Goal: Task Accomplishment & Management: Manage account settings

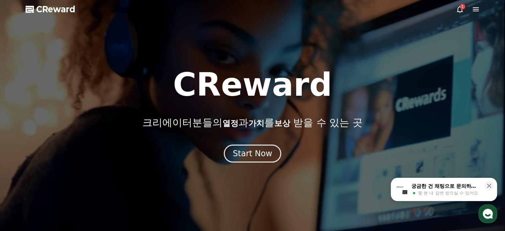
click at [462, 8] on div "1" at bounding box center [462, 6] width 5 height 5
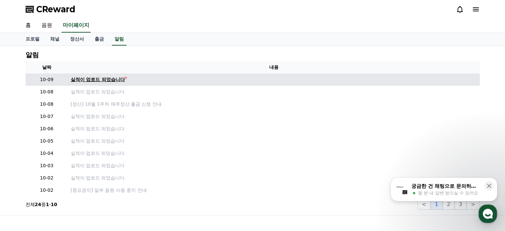
click at [107, 81] on div "실적이 업로드 되었습니다" at bounding box center [98, 79] width 54 height 7
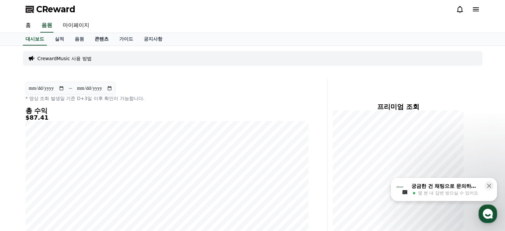
click at [108, 37] on link "콘텐츠" at bounding box center [101, 39] width 25 height 13
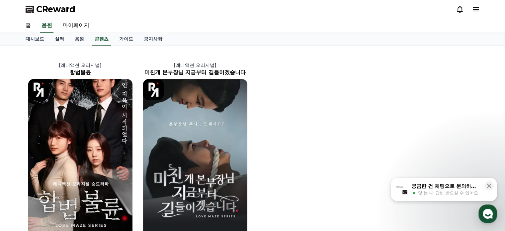
click at [64, 40] on link "실적" at bounding box center [59, 39] width 20 height 13
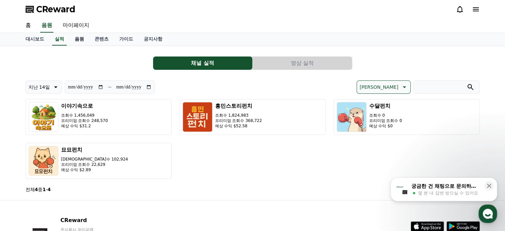
click at [81, 42] on link "음원" at bounding box center [79, 39] width 20 height 13
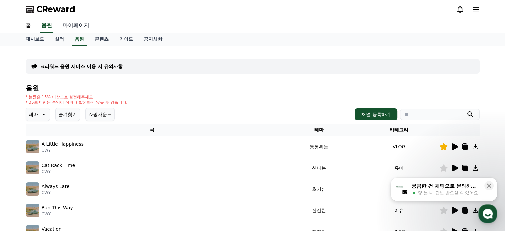
click at [78, 25] on link "마이페이지" at bounding box center [75, 26] width 37 height 14
select select "**********"
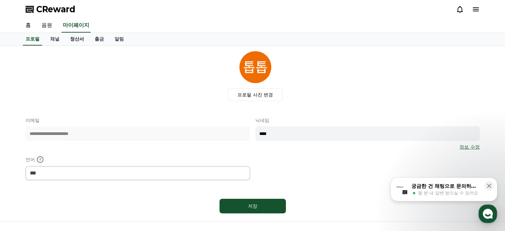
click at [76, 39] on link "정산서" at bounding box center [77, 39] width 25 height 13
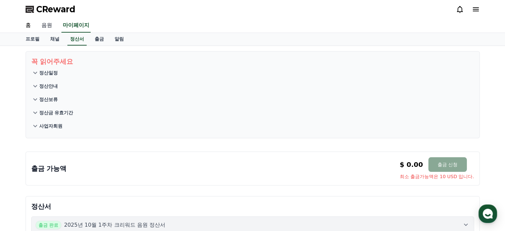
click at [49, 26] on link "음원" at bounding box center [46, 26] width 21 height 14
